Goal: Check status: Check status

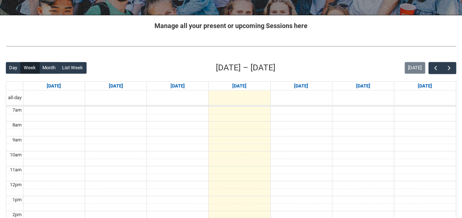
scroll to position [127, 0]
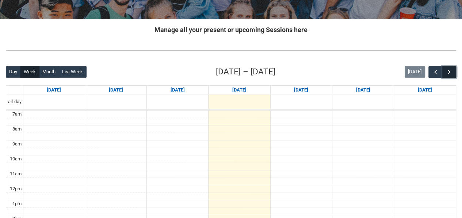
click at [454, 69] on button "button" at bounding box center [449, 72] width 14 height 12
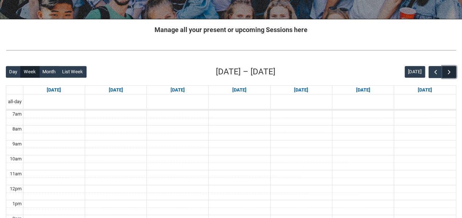
click at [454, 69] on button "button" at bounding box center [449, 72] width 14 height 12
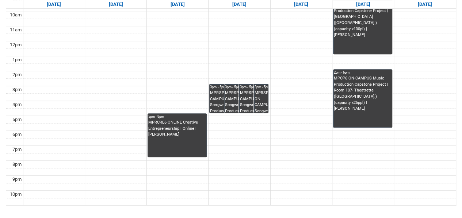
scroll to position [271, 0]
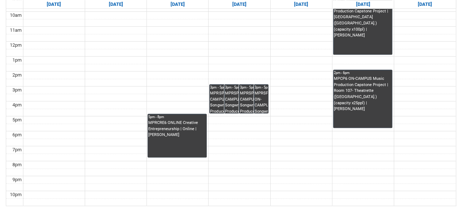
click at [214, 99] on div "MPRSPR3 ON-CAMPUS Songwriter Producer WED 3:00-5:00 | Ensemble Room 6 ([GEOGRAP…" at bounding box center [224, 102] width 28 height 23
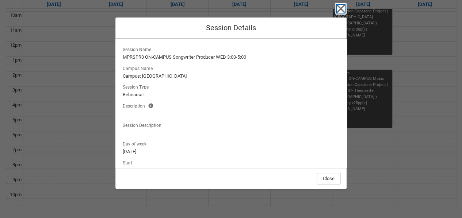
click at [343, 7] on icon "button" at bounding box center [340, 9] width 8 height 8
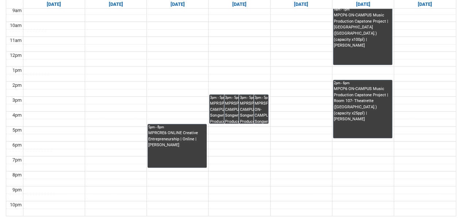
scroll to position [261, 0]
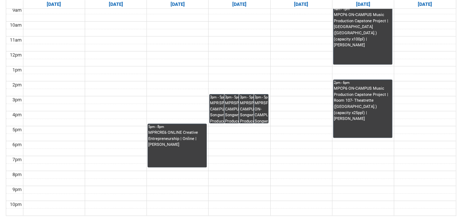
click at [221, 110] on div "MPRSPR3 ON-CAMPUS Songwriter Producer WED 3:00-5:00 | Ensemble Room 6 ([GEOGRAP…" at bounding box center [224, 111] width 28 height 23
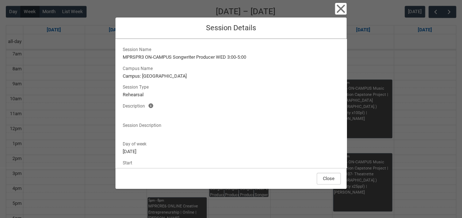
scroll to position [180, 0]
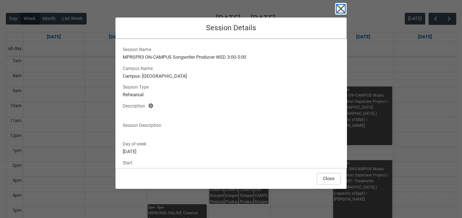
click at [340, 10] on icon "button" at bounding box center [341, 9] width 12 height 12
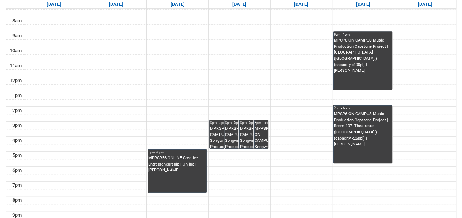
scroll to position [238, 0]
